Goal: Check status: Check status

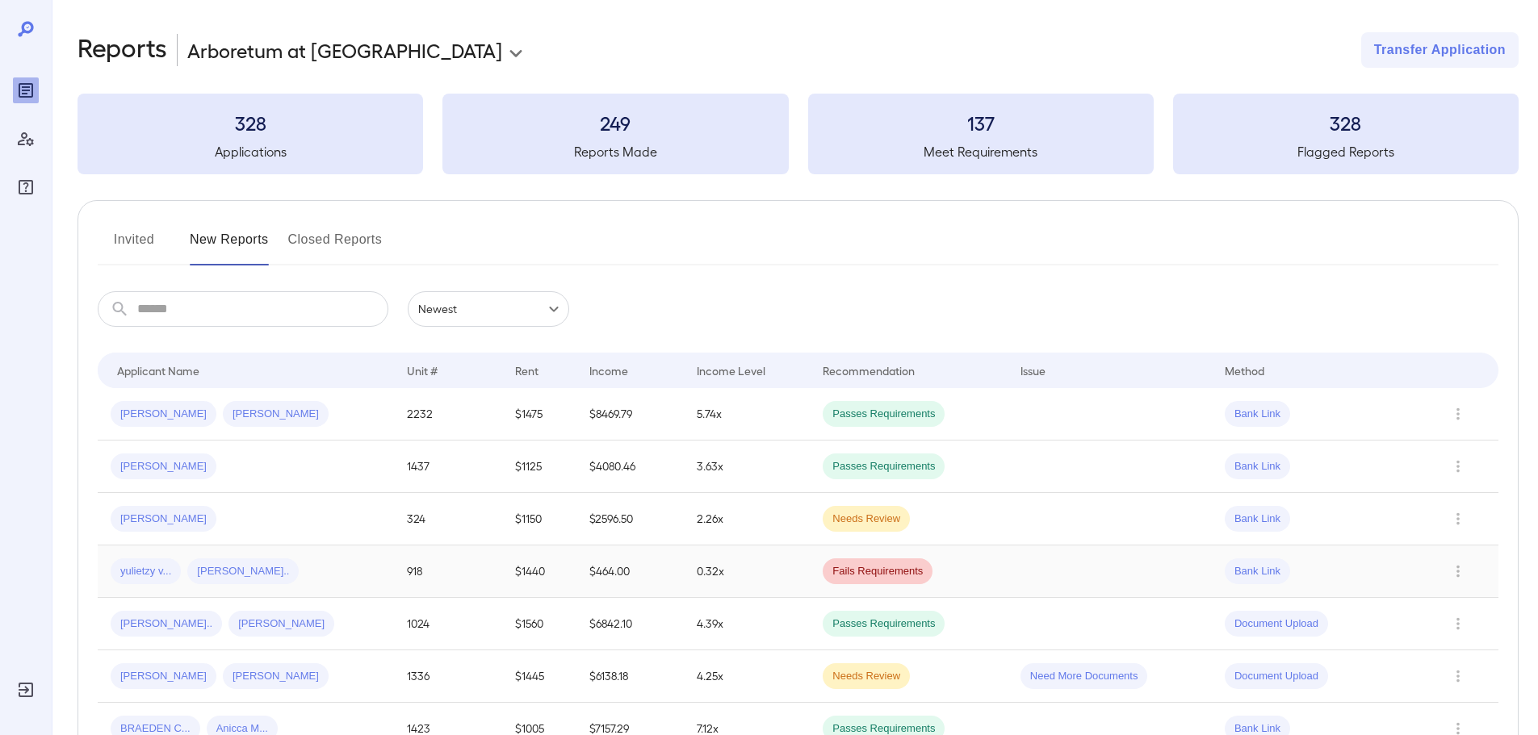
click at [624, 571] on td "$464.00" at bounding box center [629, 572] width 107 height 52
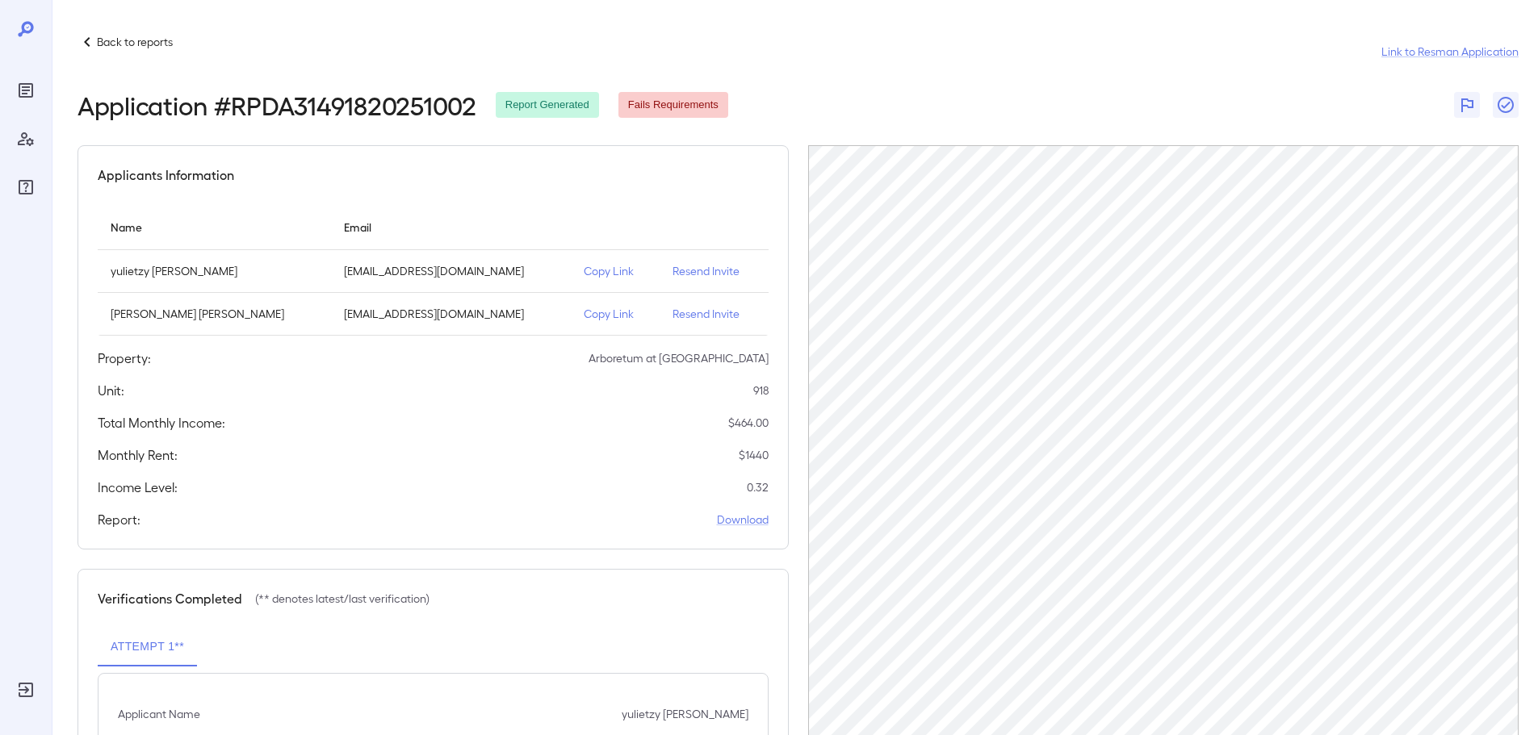
click at [221, 31] on div "Back to reports Link to Resman Application Application # RPDA31491820251002 Rep…" at bounding box center [795, 426] width 1486 height 853
click at [143, 50] on div "Back to reports" at bounding box center [124, 41] width 95 height 19
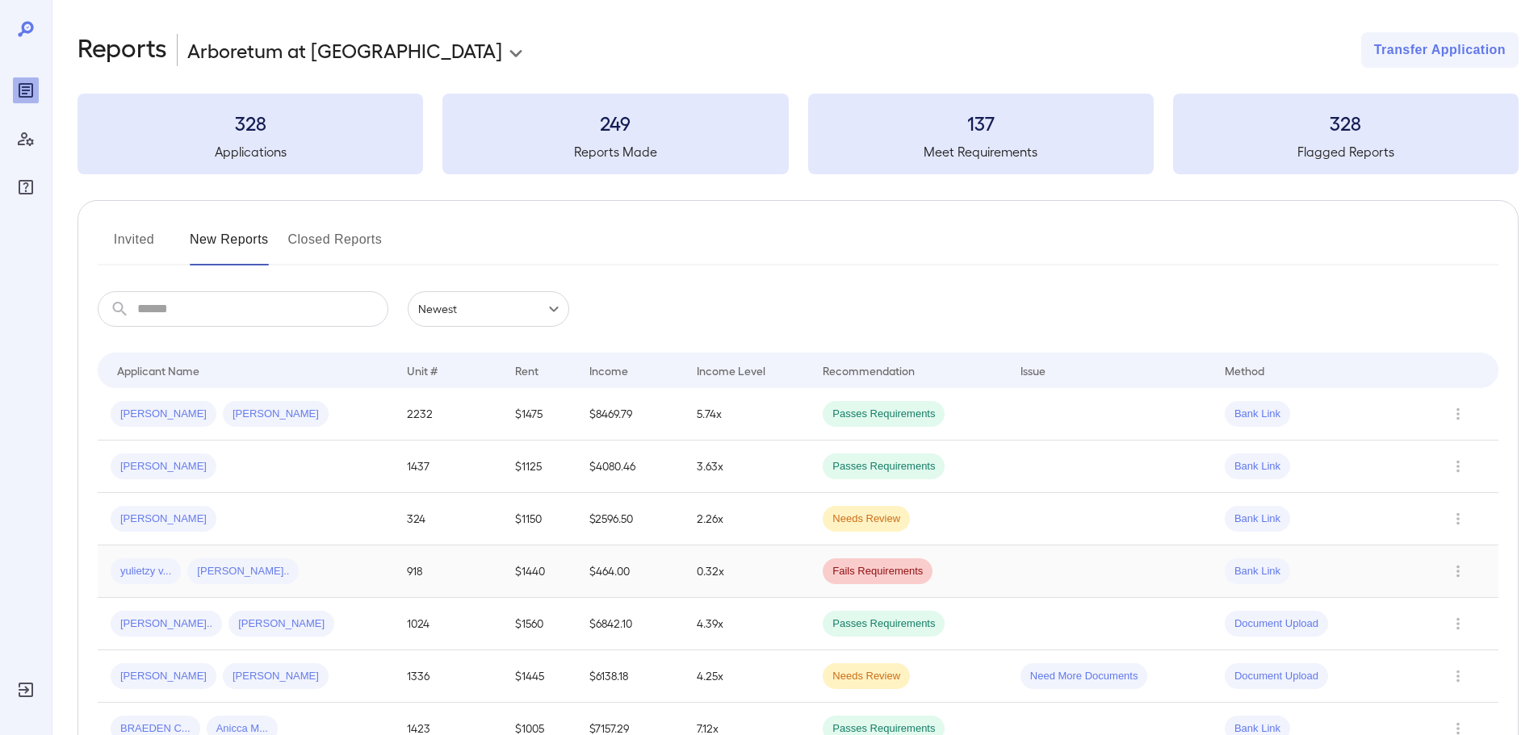
click at [591, 564] on td "$464.00" at bounding box center [629, 572] width 107 height 52
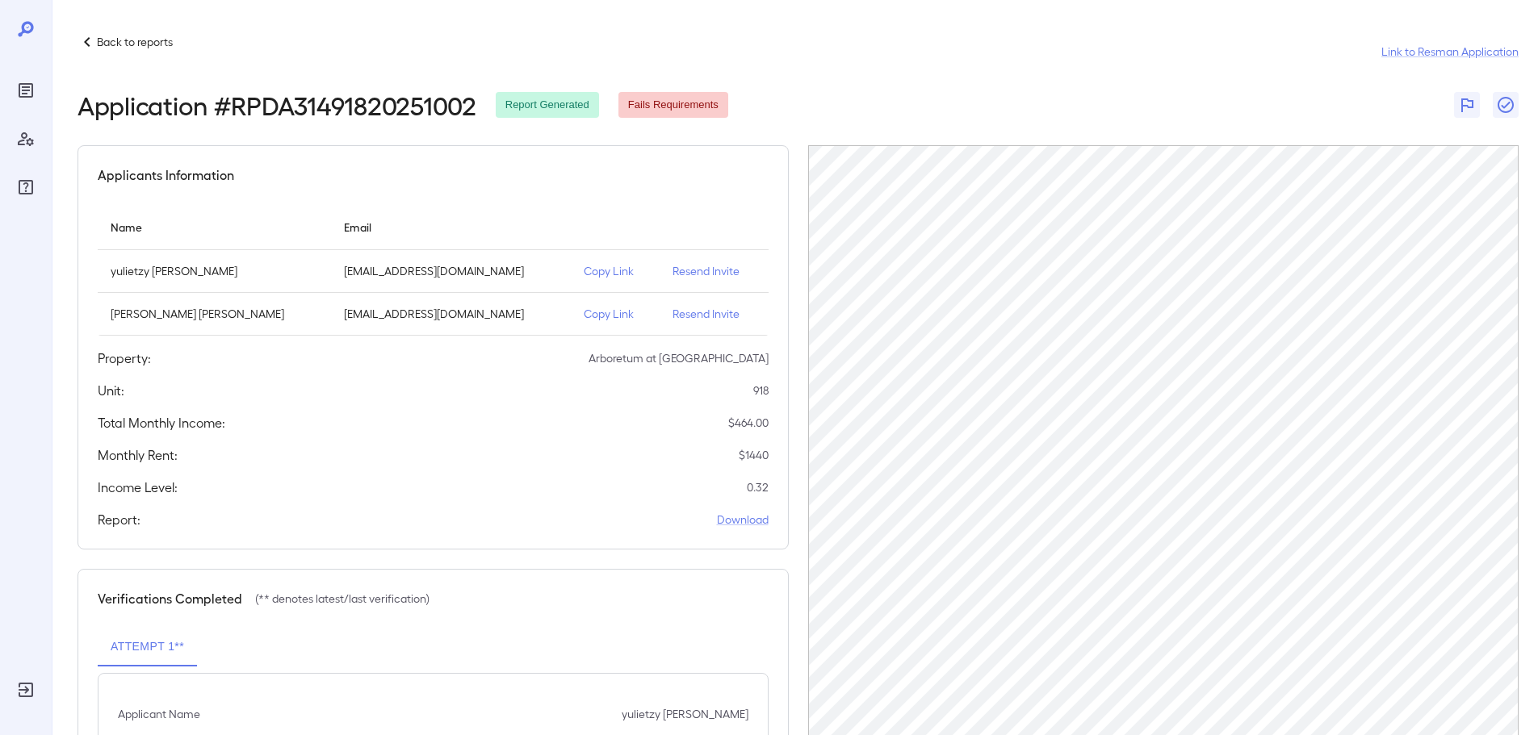
click at [95, 44] on icon at bounding box center [86, 41] width 19 height 19
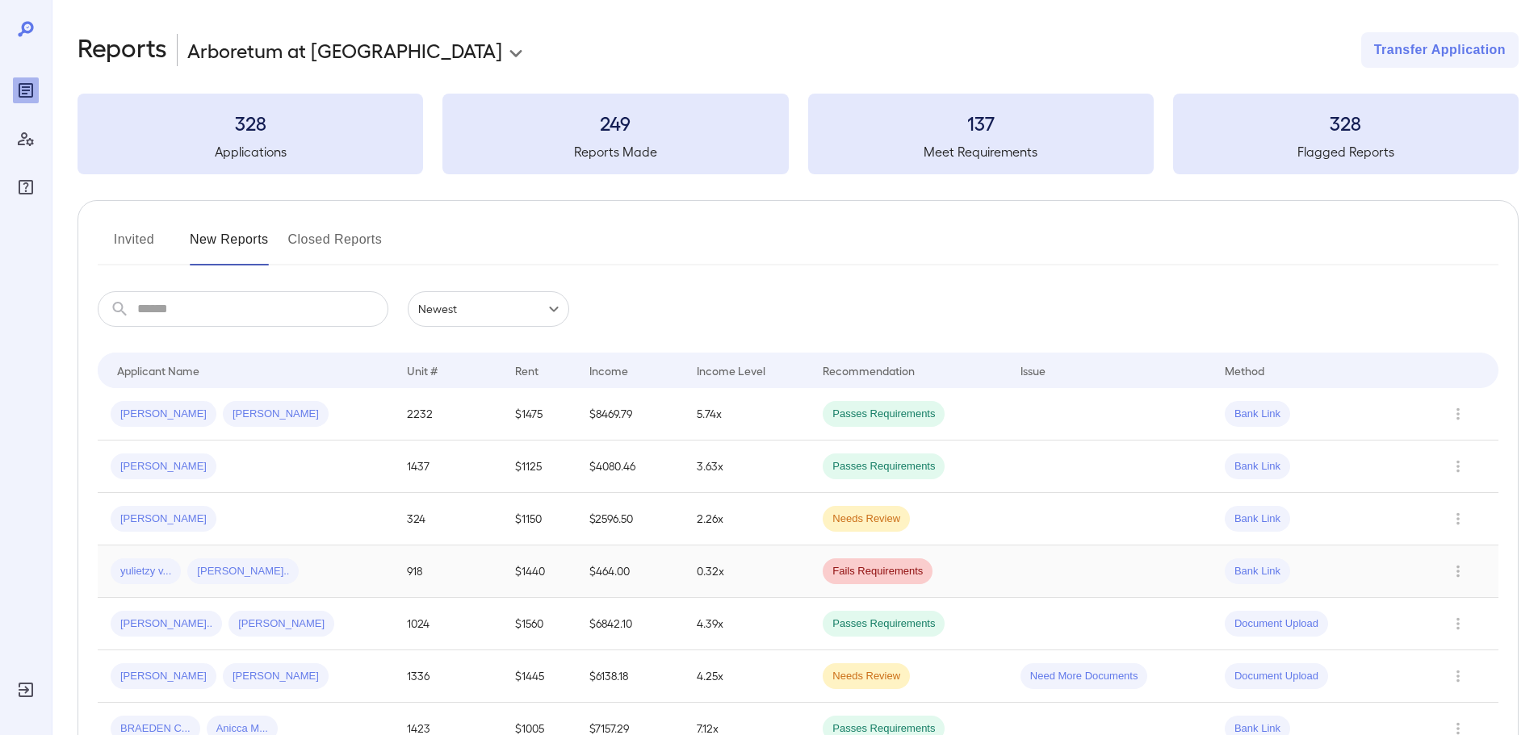
click at [428, 562] on td "918" at bounding box center [447, 572] width 107 height 52
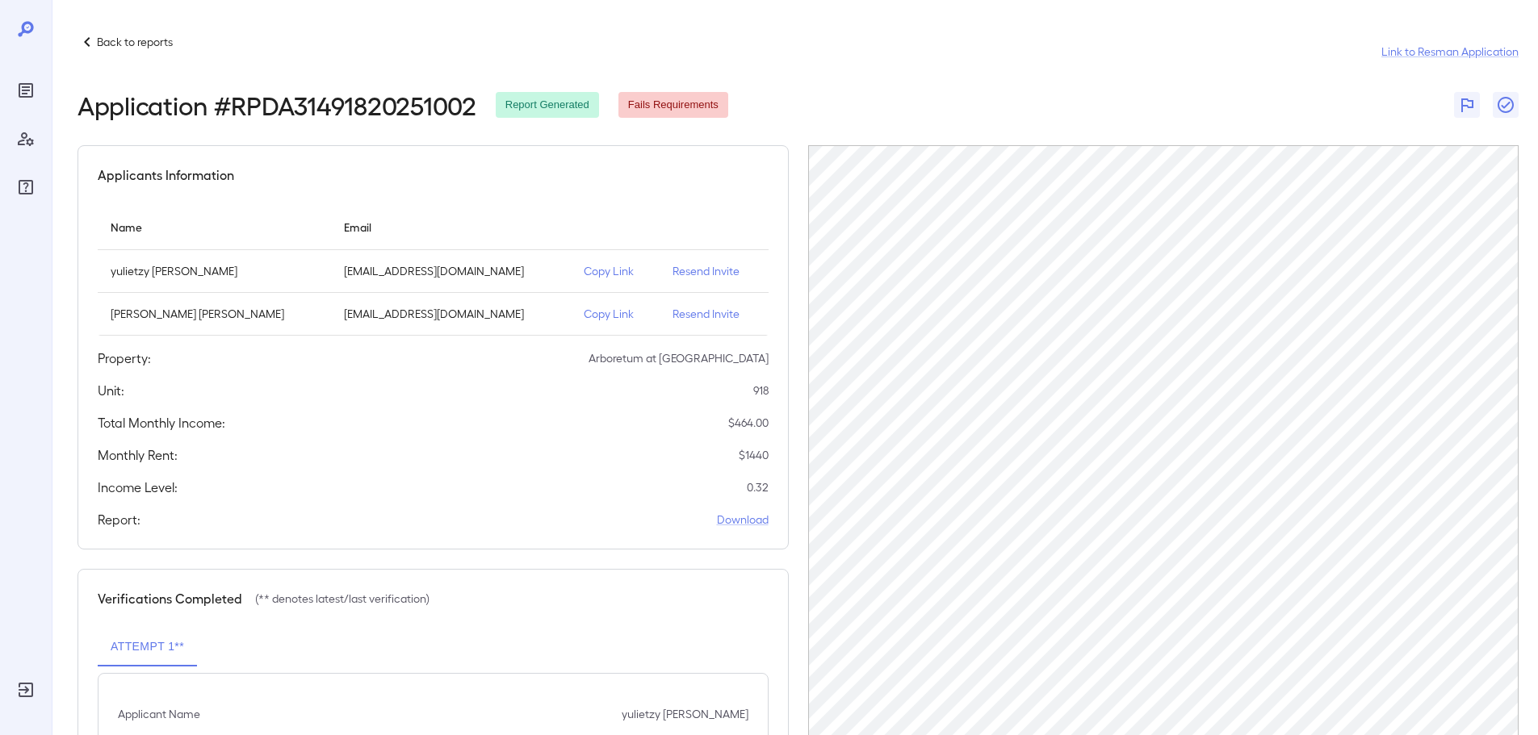
click at [139, 48] on p "Back to reports" at bounding box center [135, 42] width 76 height 16
